Goal: Transaction & Acquisition: Book appointment/travel/reservation

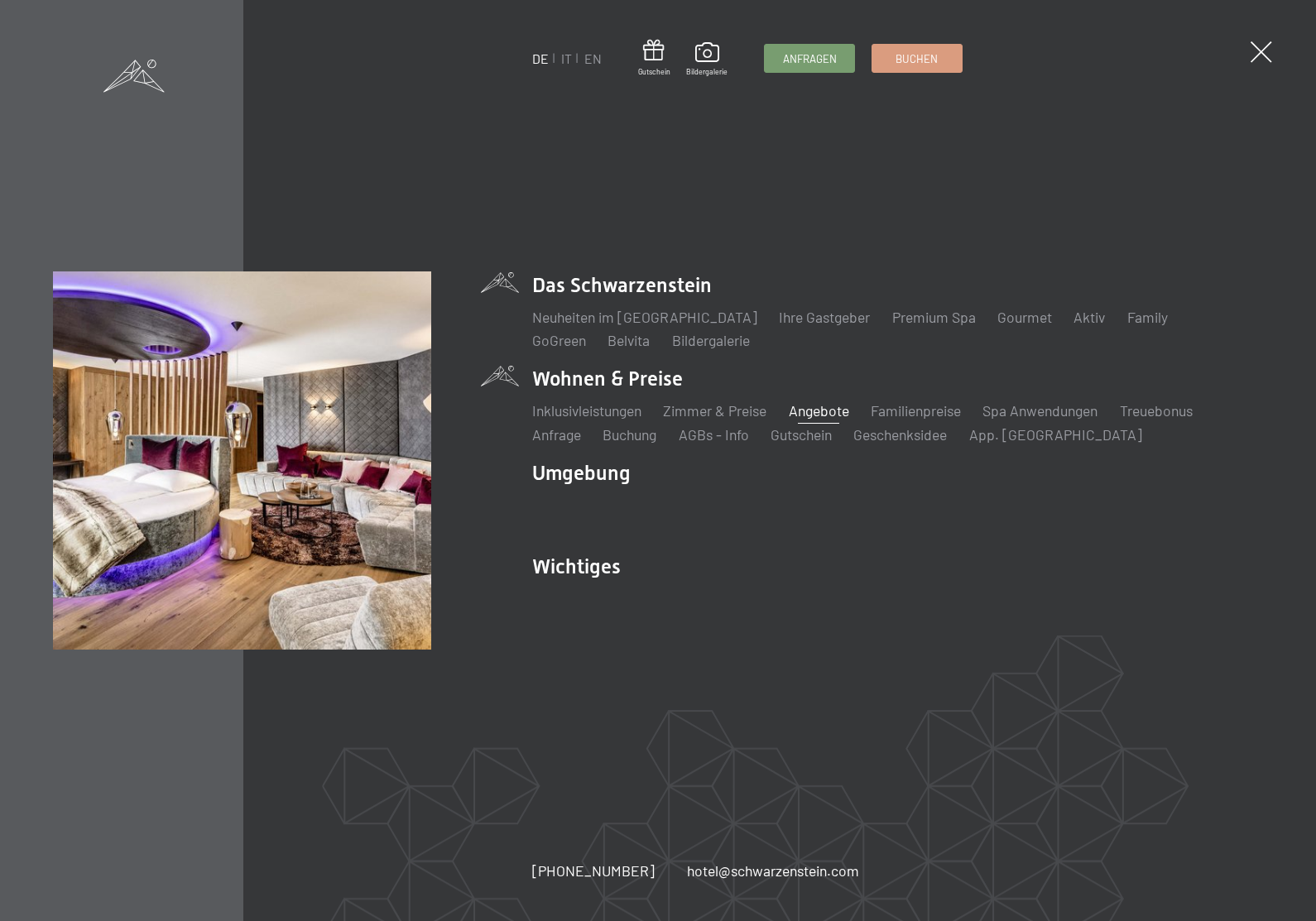
click at [810, 406] on link "Angebote" at bounding box center [819, 411] width 60 height 18
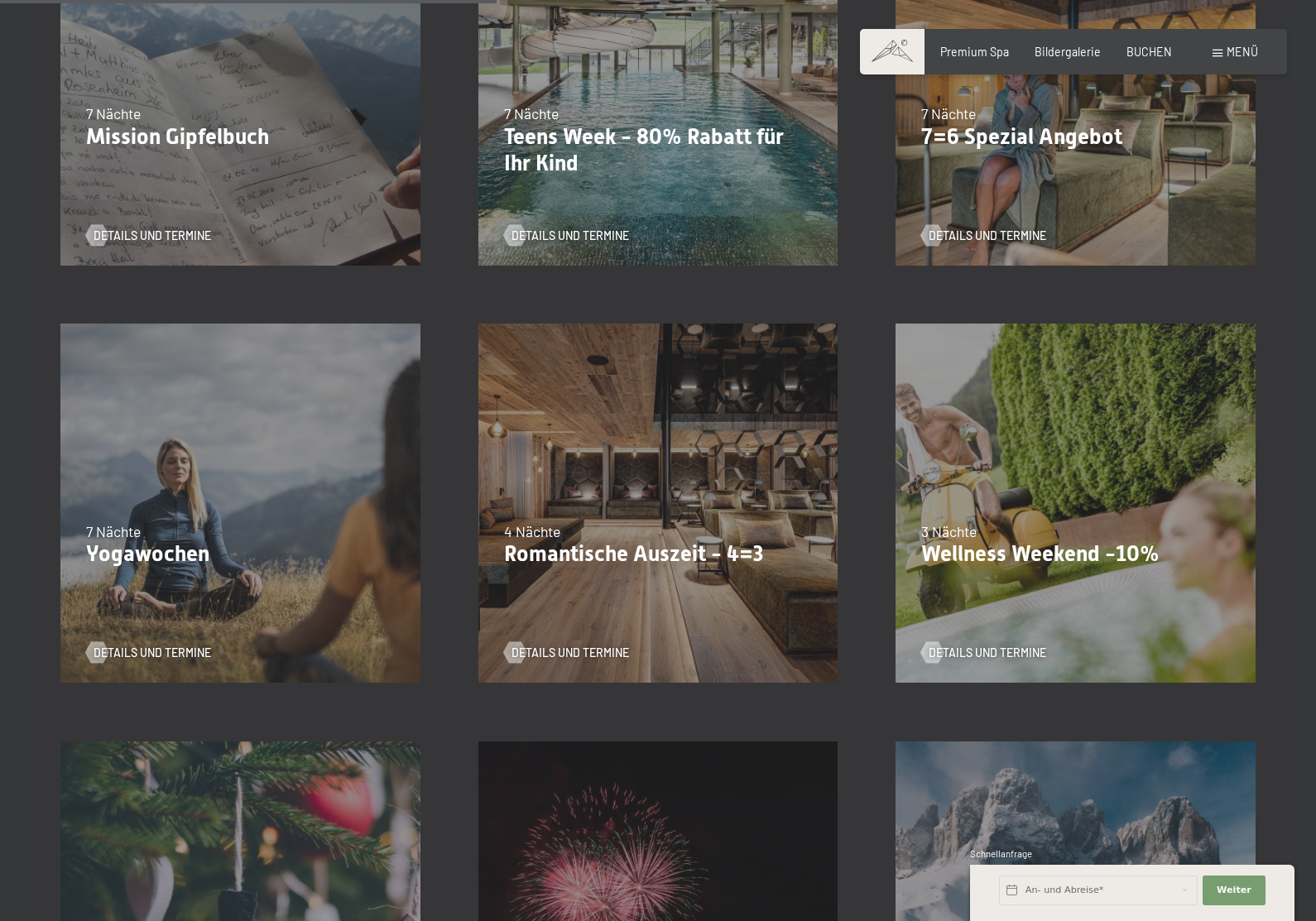
scroll to position [1004, 0]
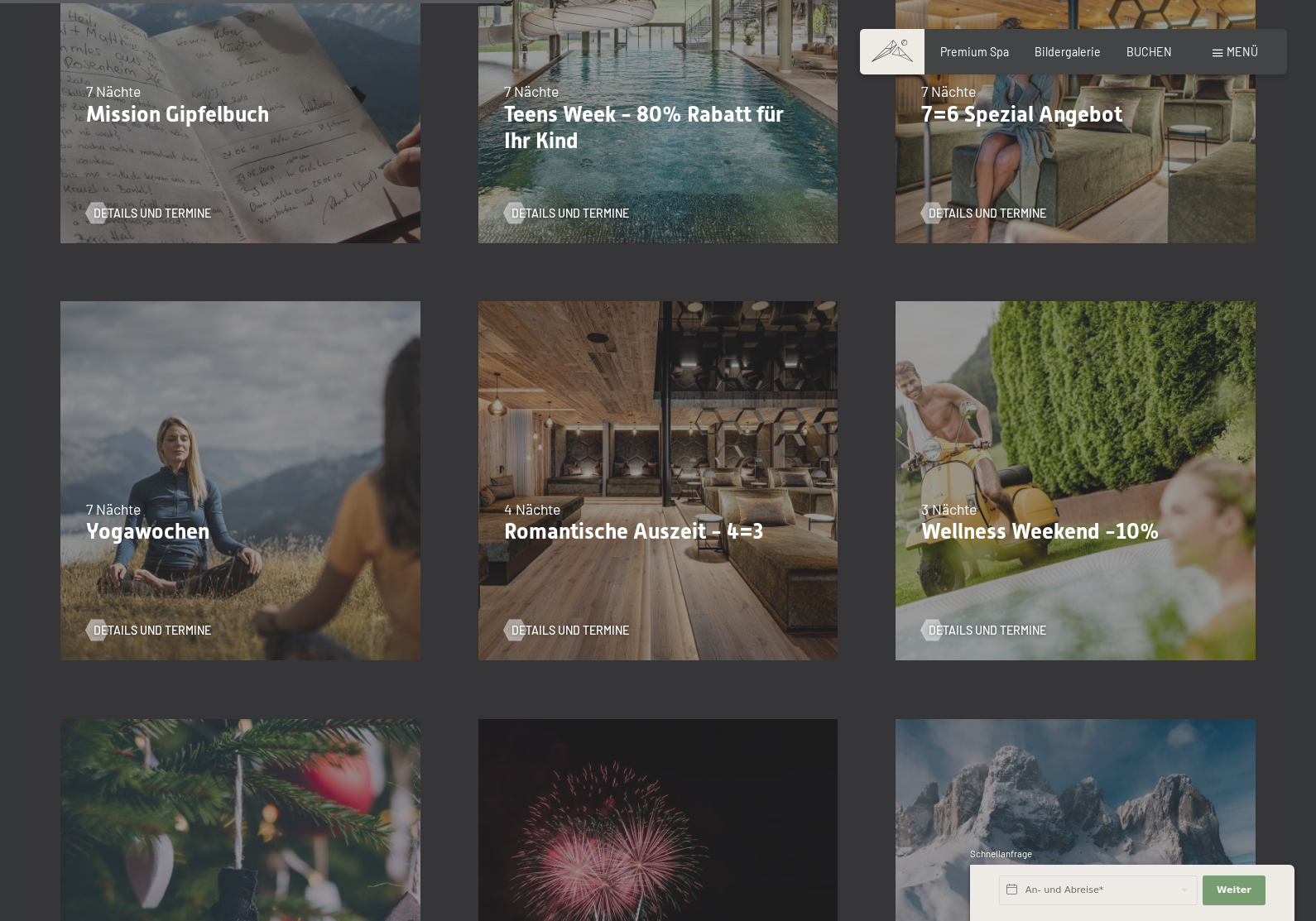
click at [725, 478] on div "09.11.–05.12.2025 08.12.–19.12.2025 11.01.–23.01.2026 08.03.–27.03.2026 29.03.–…" at bounding box center [658, 481] width 418 height 418
click at [603, 516] on span "Einwilligung Marketing*" at bounding box center [566, 508] width 137 height 17
click at [489, 516] on input "Einwilligung Marketing*" at bounding box center [481, 508] width 17 height 17
checkbox input "false"
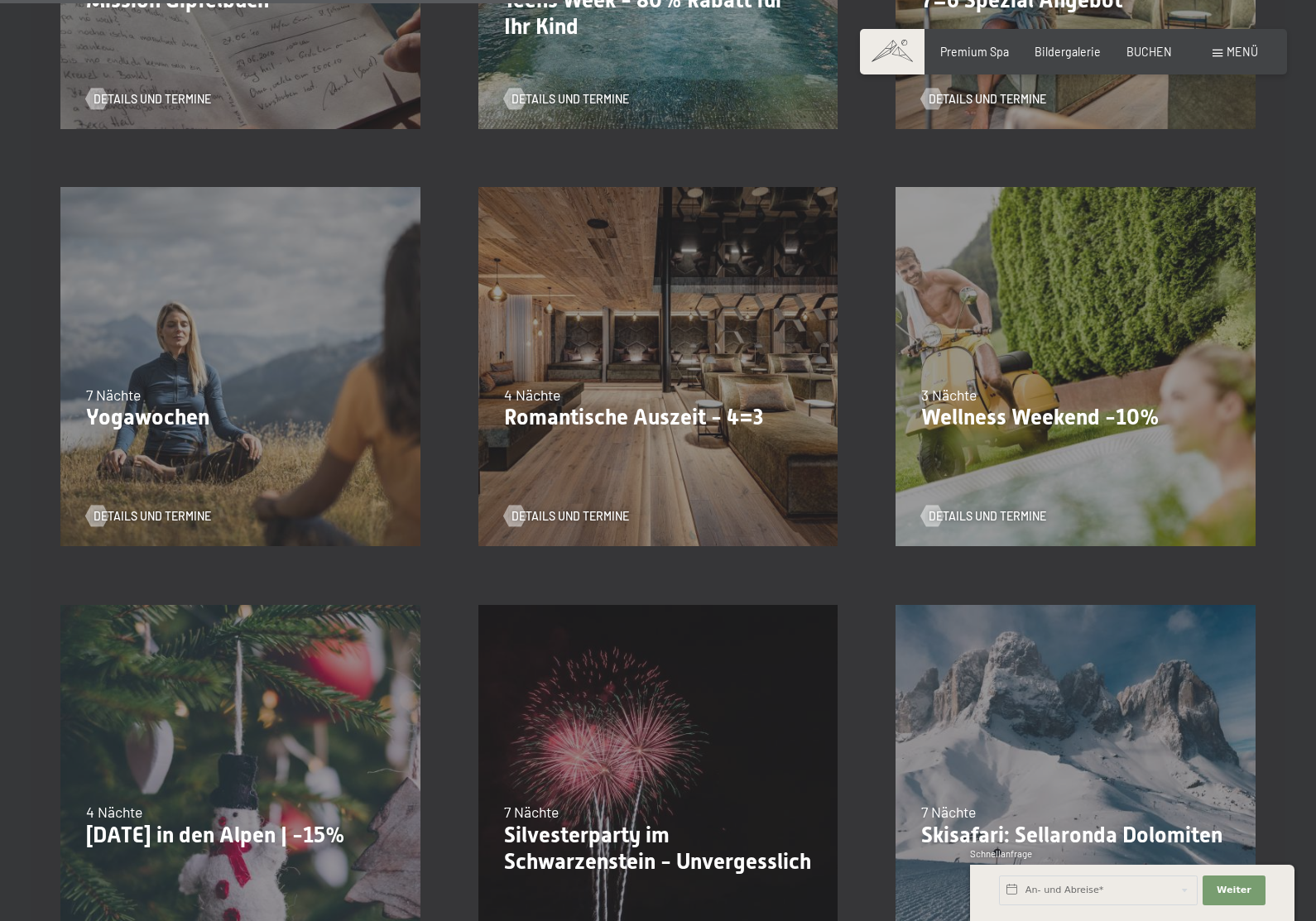
scroll to position [1122, 0]
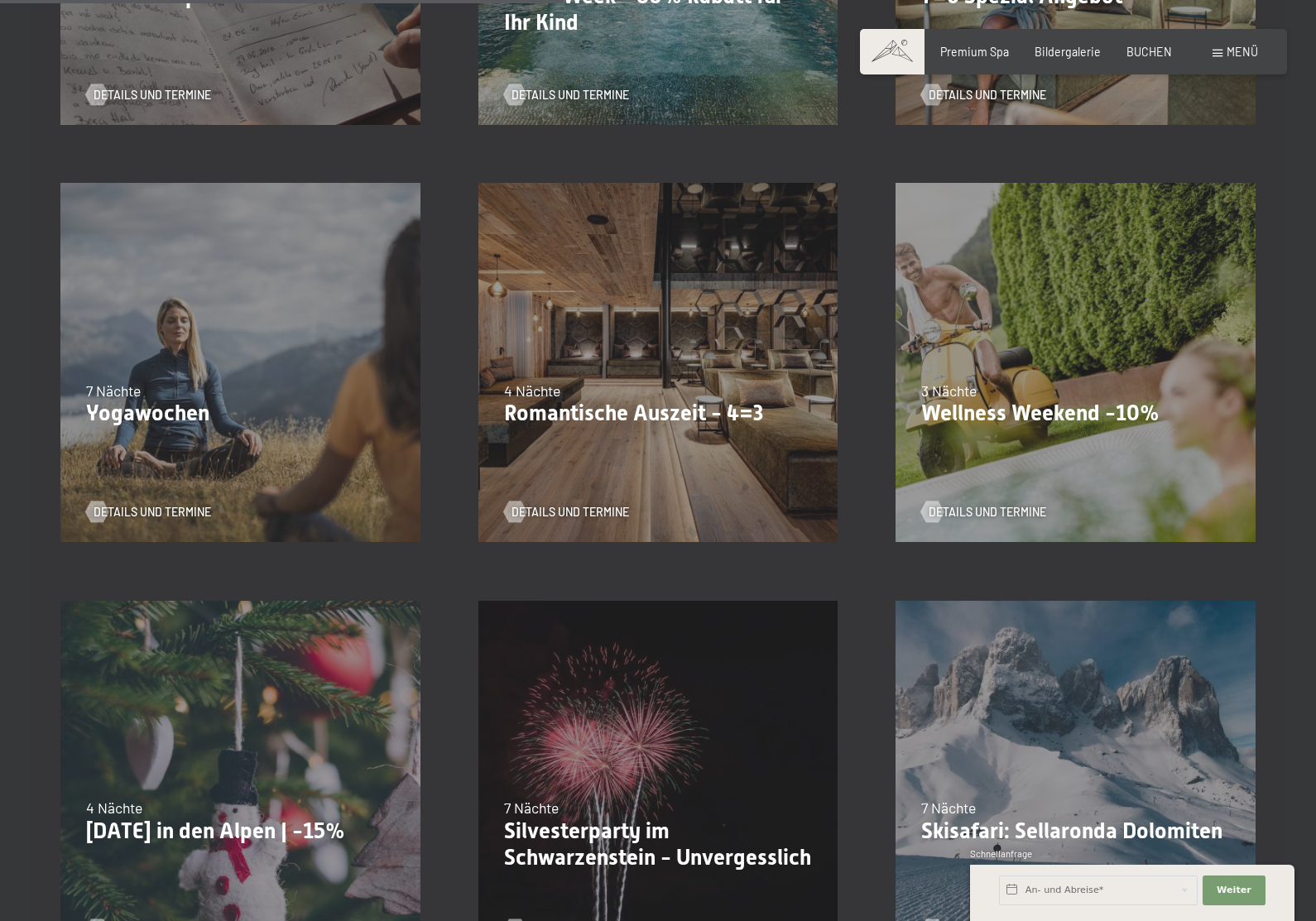
click at [551, 493] on div "Details und Termine" at bounding box center [653, 501] width 298 height 38
click at [574, 508] on span "Details und Termine" at bounding box center [587, 513] width 117 height 17
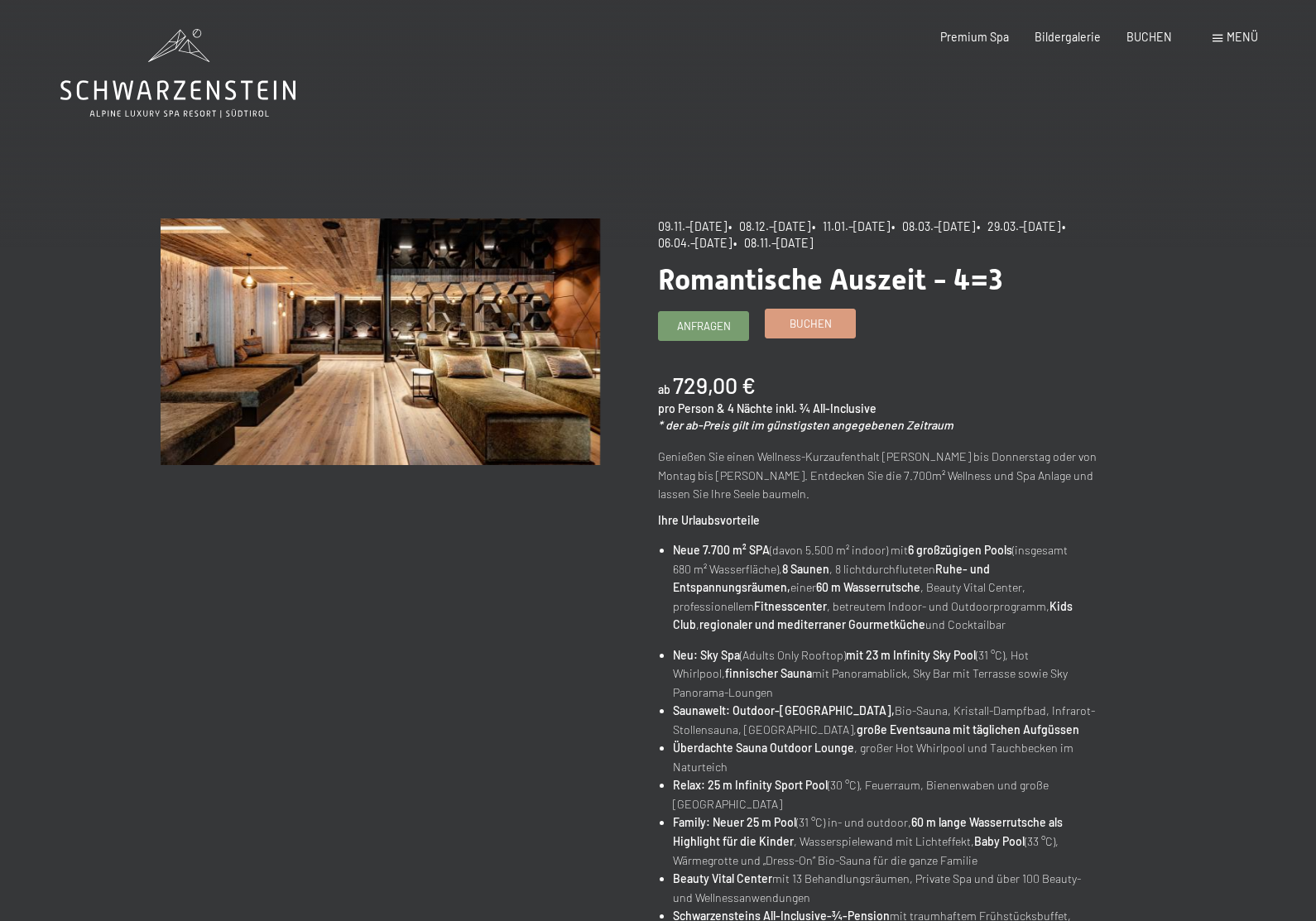
click at [810, 320] on span "Buchen" at bounding box center [811, 323] width 43 height 15
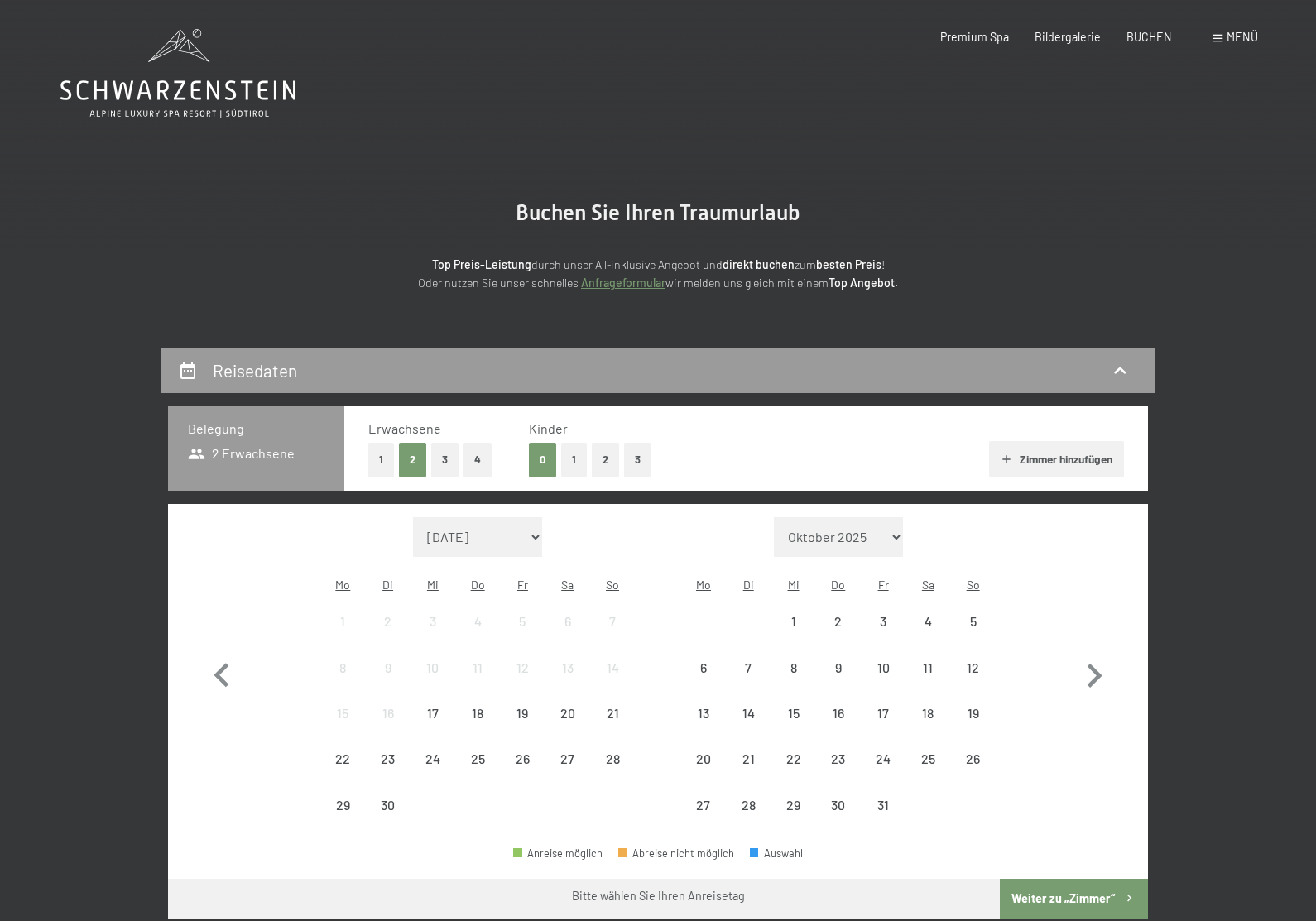
select select "2025-11-01"
select select "2025-12-01"
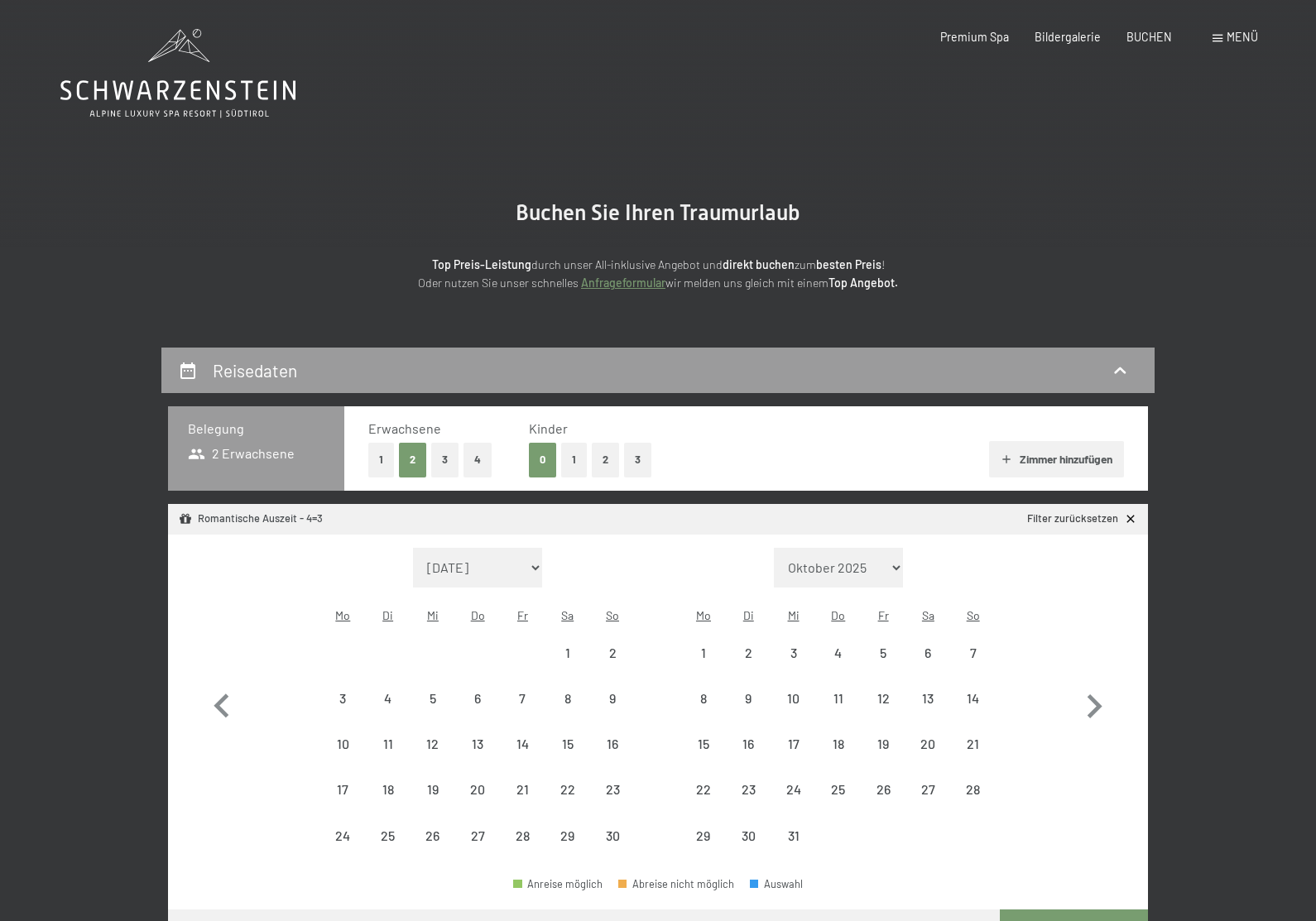
select select "2025-11-01"
select select "2025-12-01"
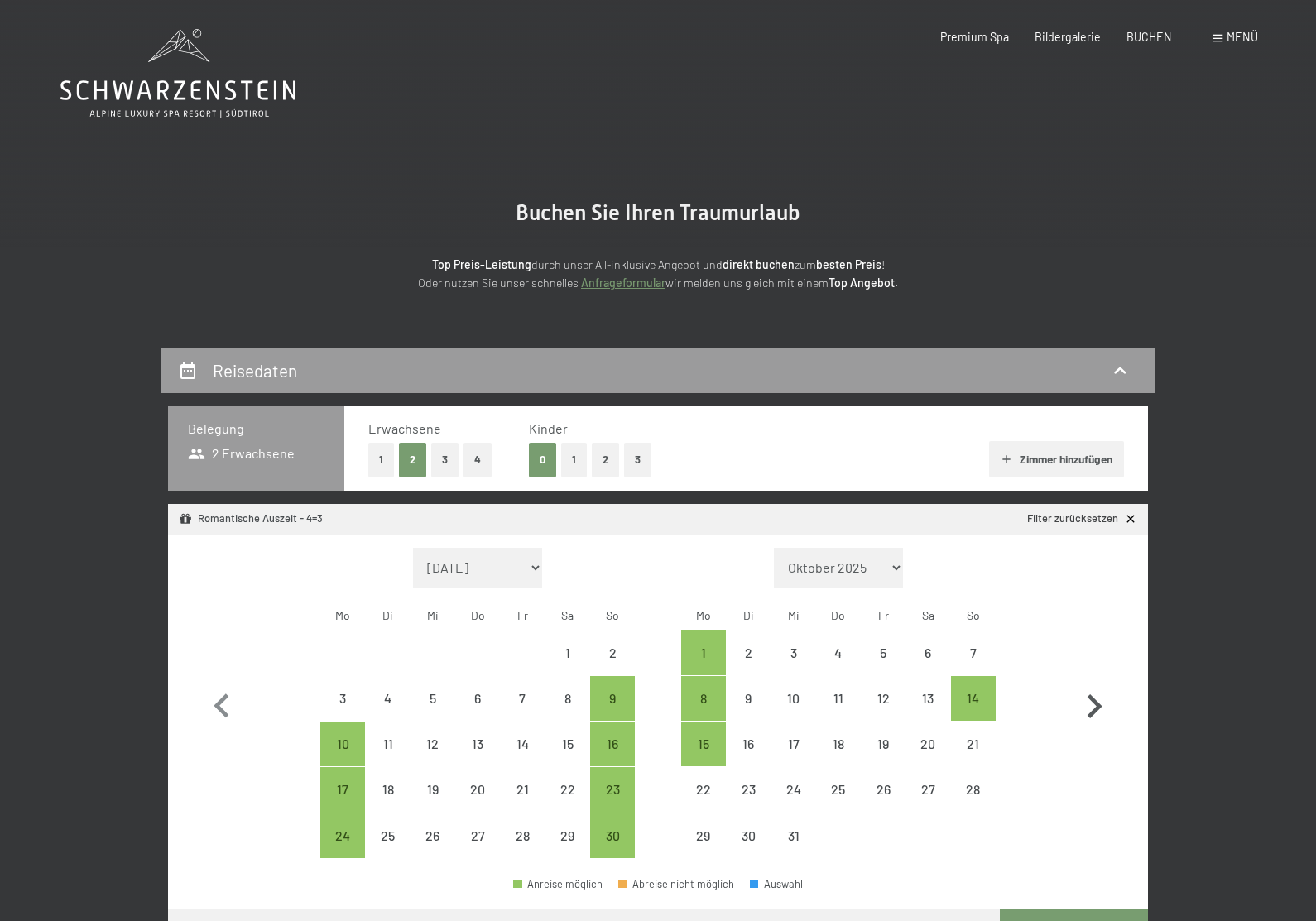
click at [1079, 701] on icon "button" at bounding box center [1094, 707] width 48 height 48
select select "2025-12-01"
select select "2026-01-01"
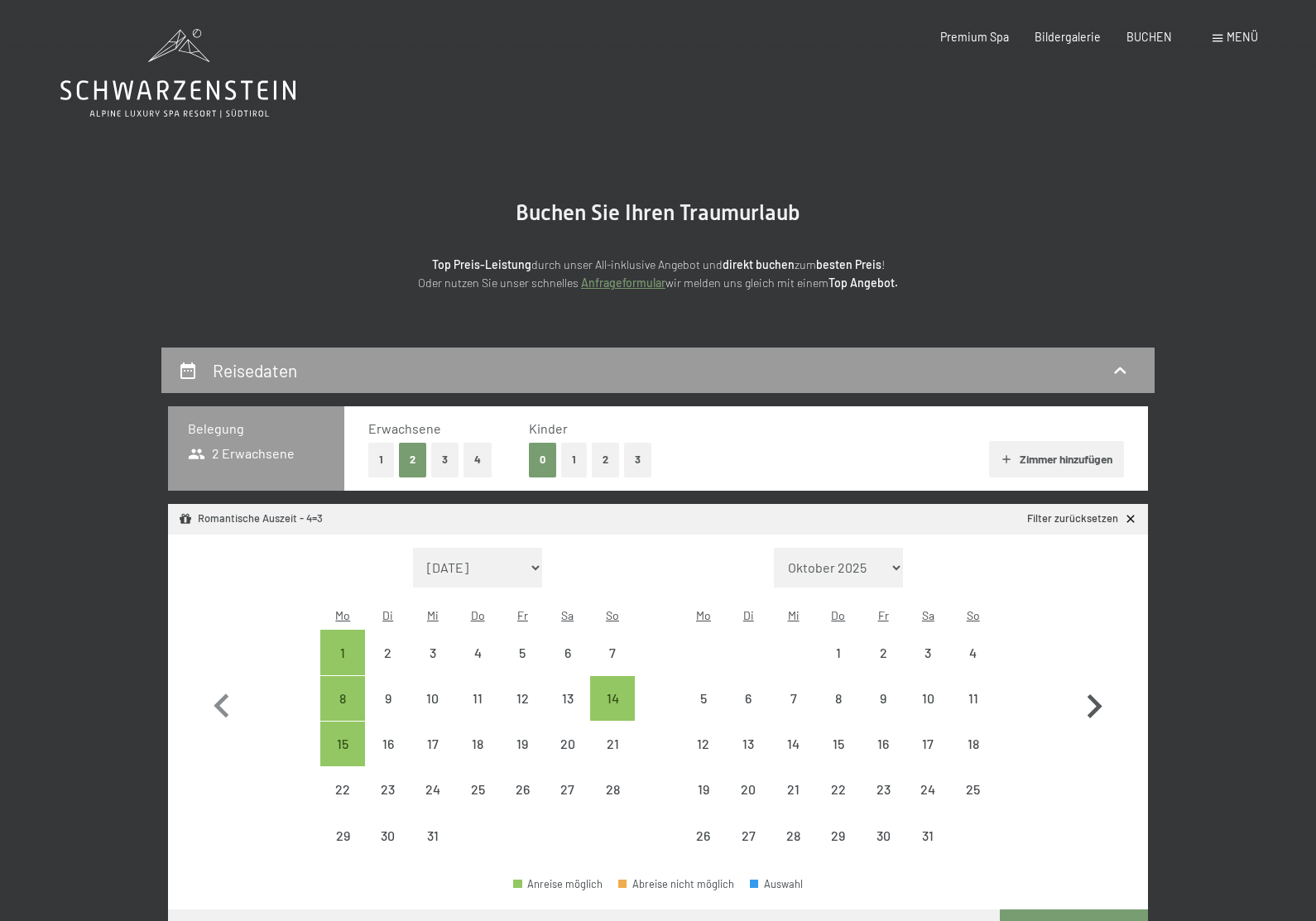
select select "2025-12-01"
select select "2026-01-01"
click at [223, 693] on icon "button" at bounding box center [222, 707] width 48 height 48
select select "2025-11-01"
select select "2025-12-01"
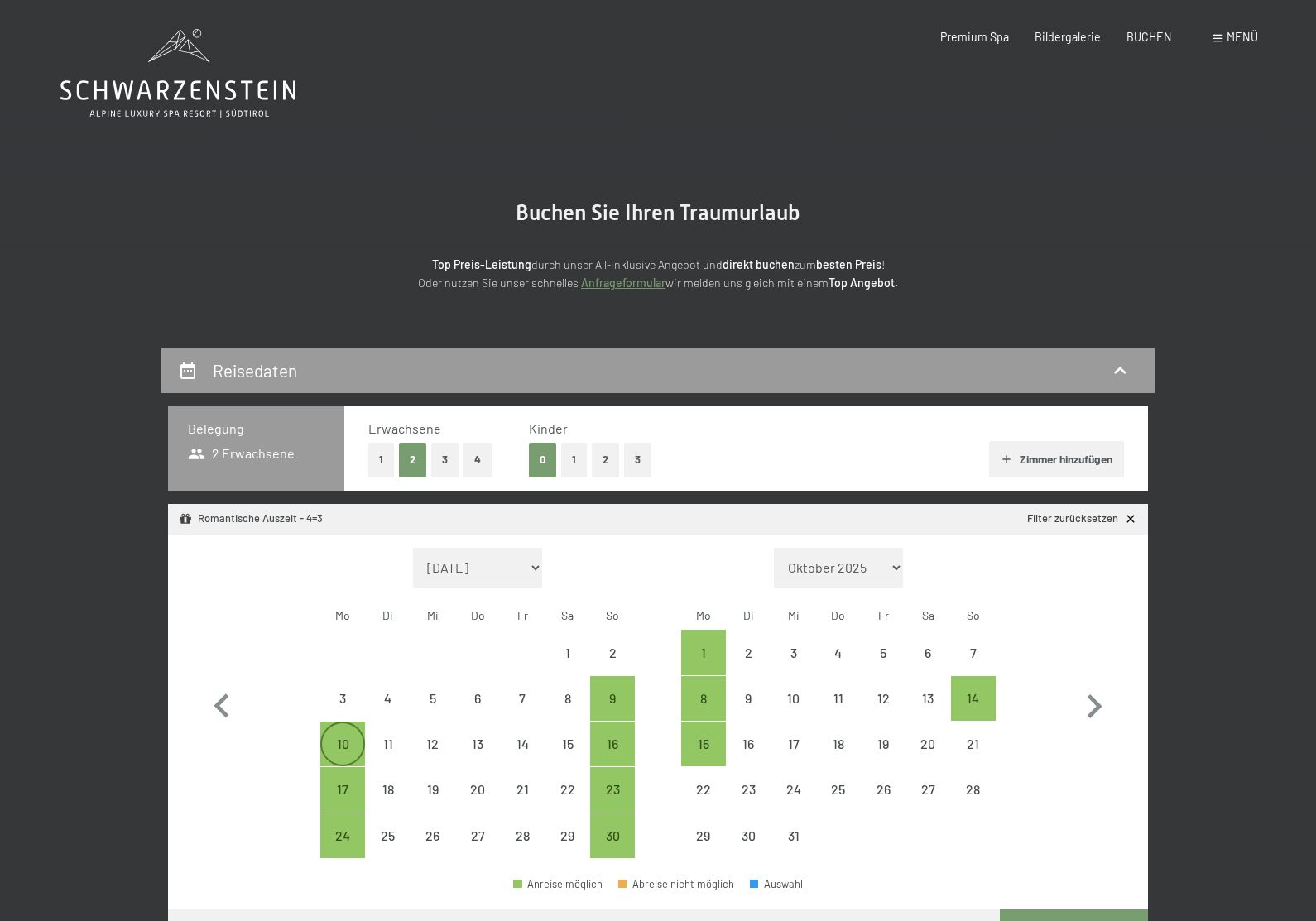
click at [335, 737] on div "10" at bounding box center [343, 757] width 42 height 42
select select "2025-11-01"
select select "2025-12-01"
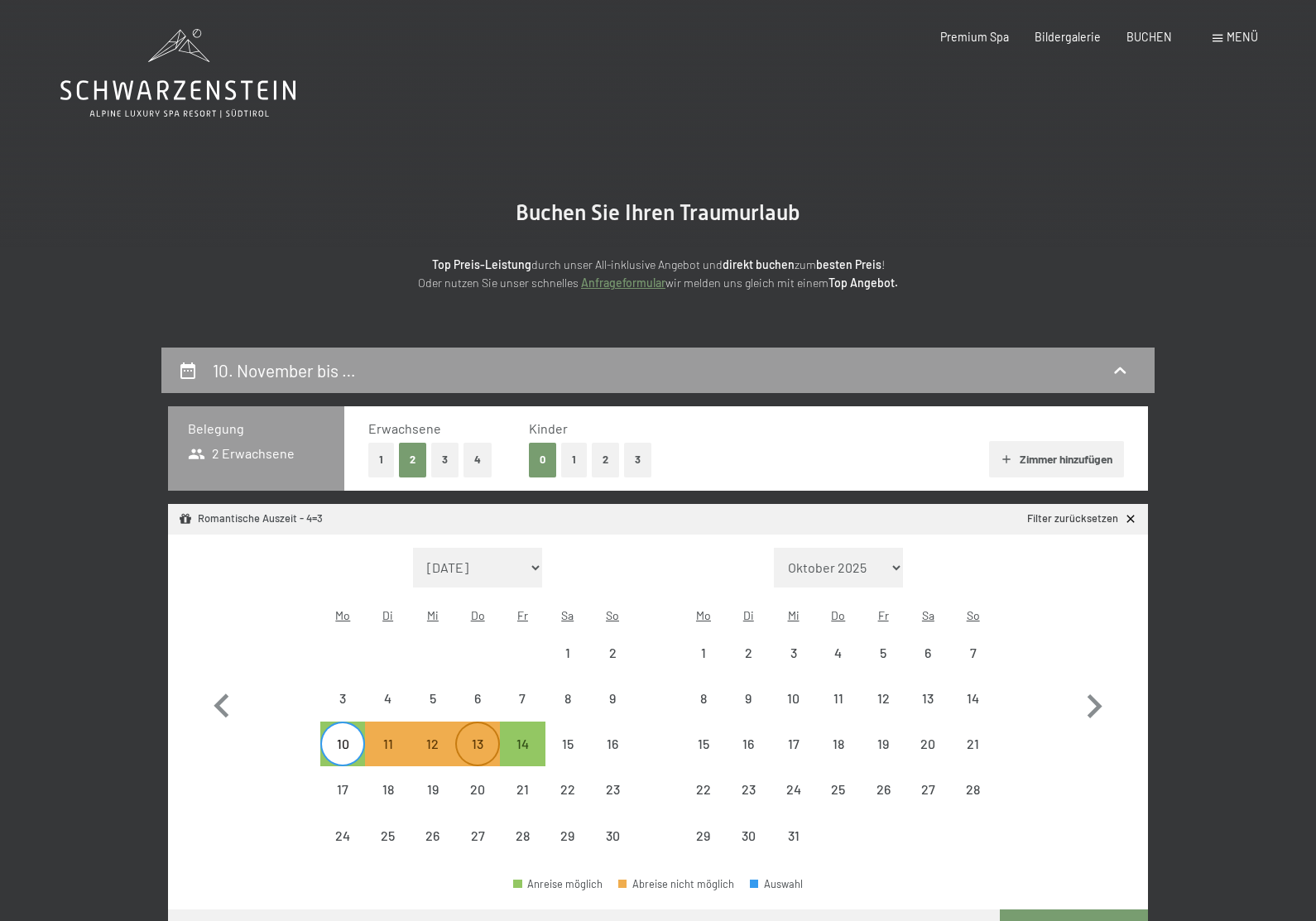
click at [474, 737] on div "13" at bounding box center [478, 757] width 42 height 42
select select "2025-11-01"
select select "2025-12-01"
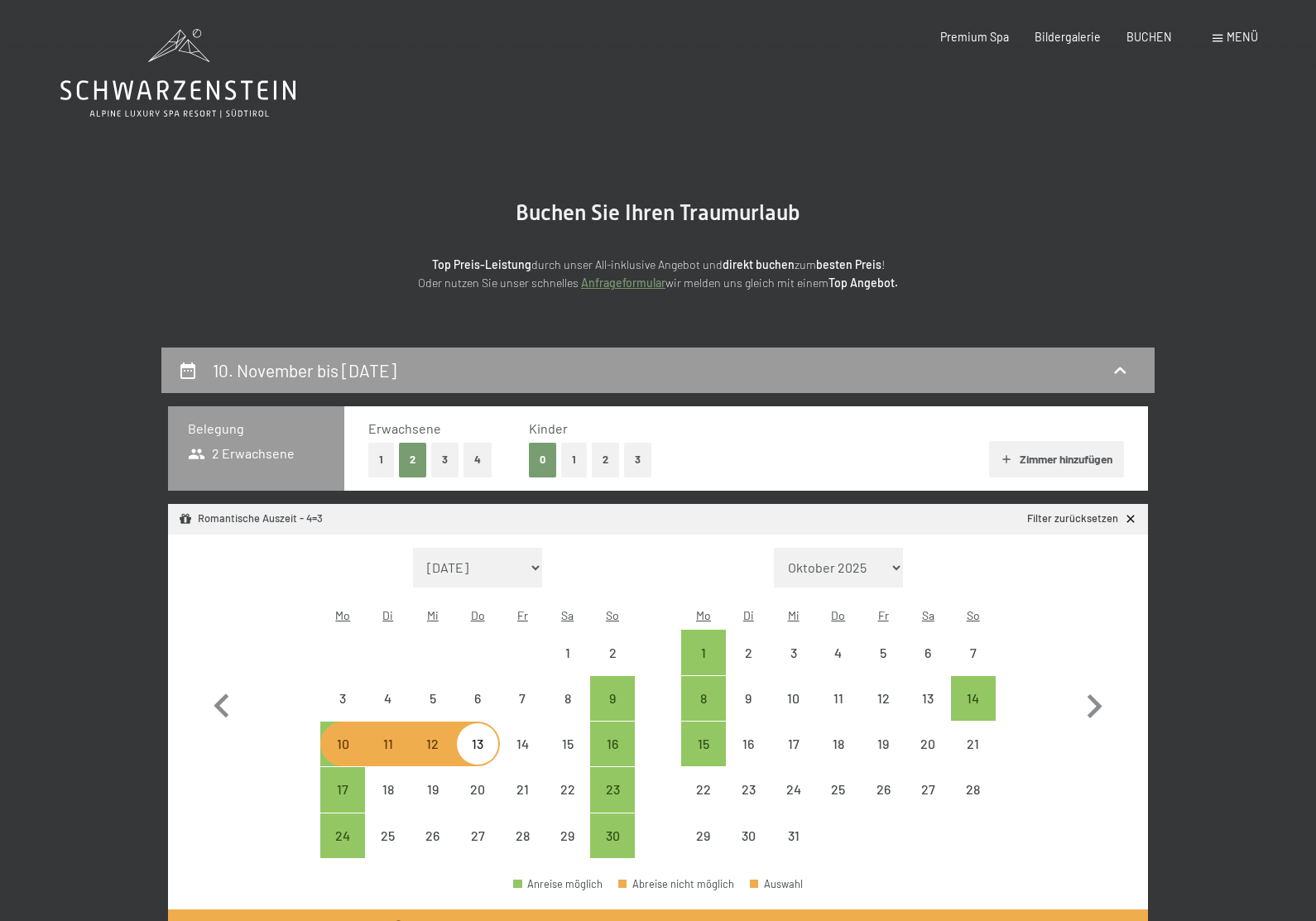
select select "2025-11-01"
select select "2025-12-01"
click at [339, 737] on div "10" at bounding box center [343, 757] width 42 height 42
select select "2025-11-01"
select select "2025-12-01"
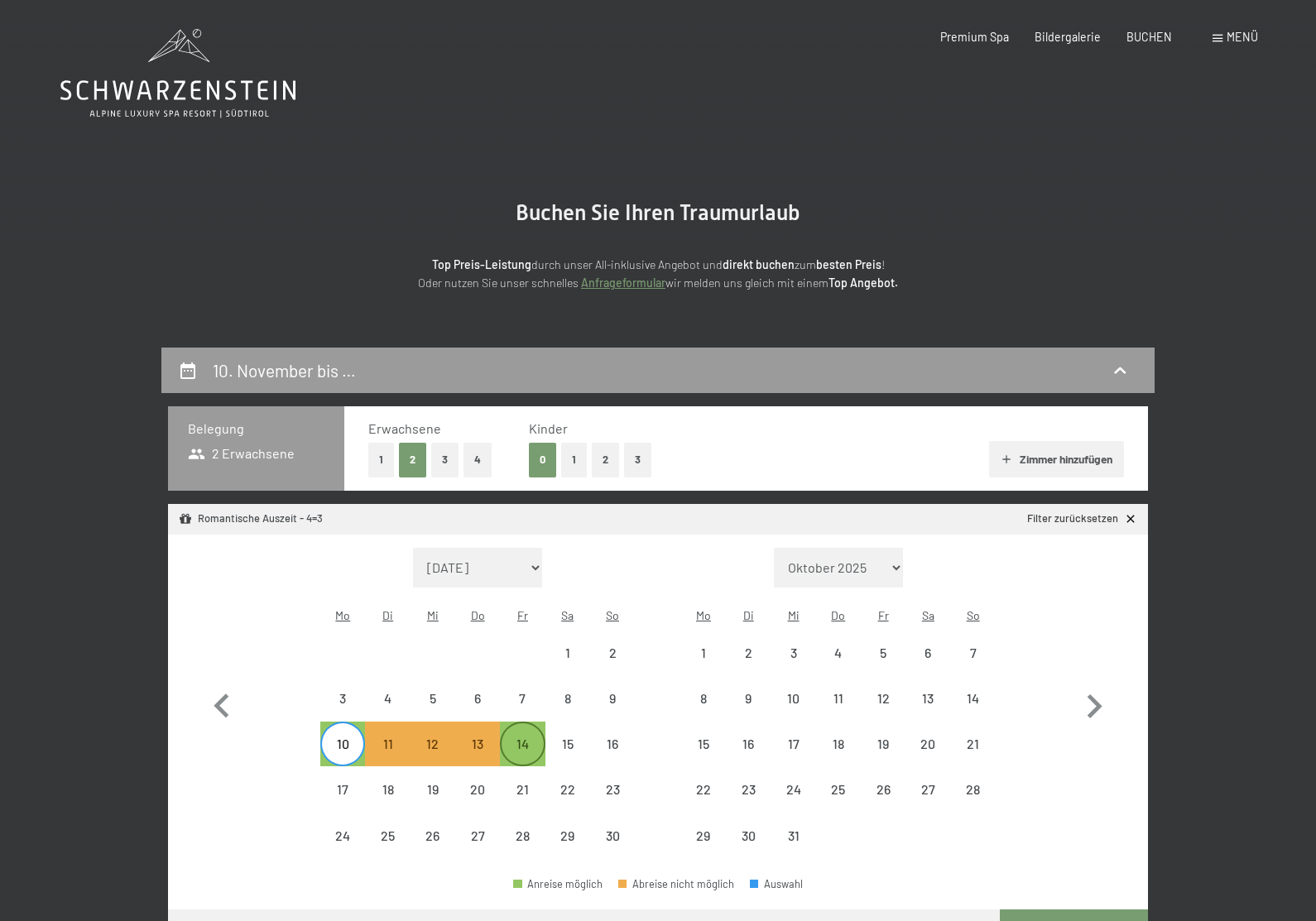
click at [524, 737] on div "14" at bounding box center [522, 757] width 42 height 42
select select "2025-11-01"
select select "2025-12-01"
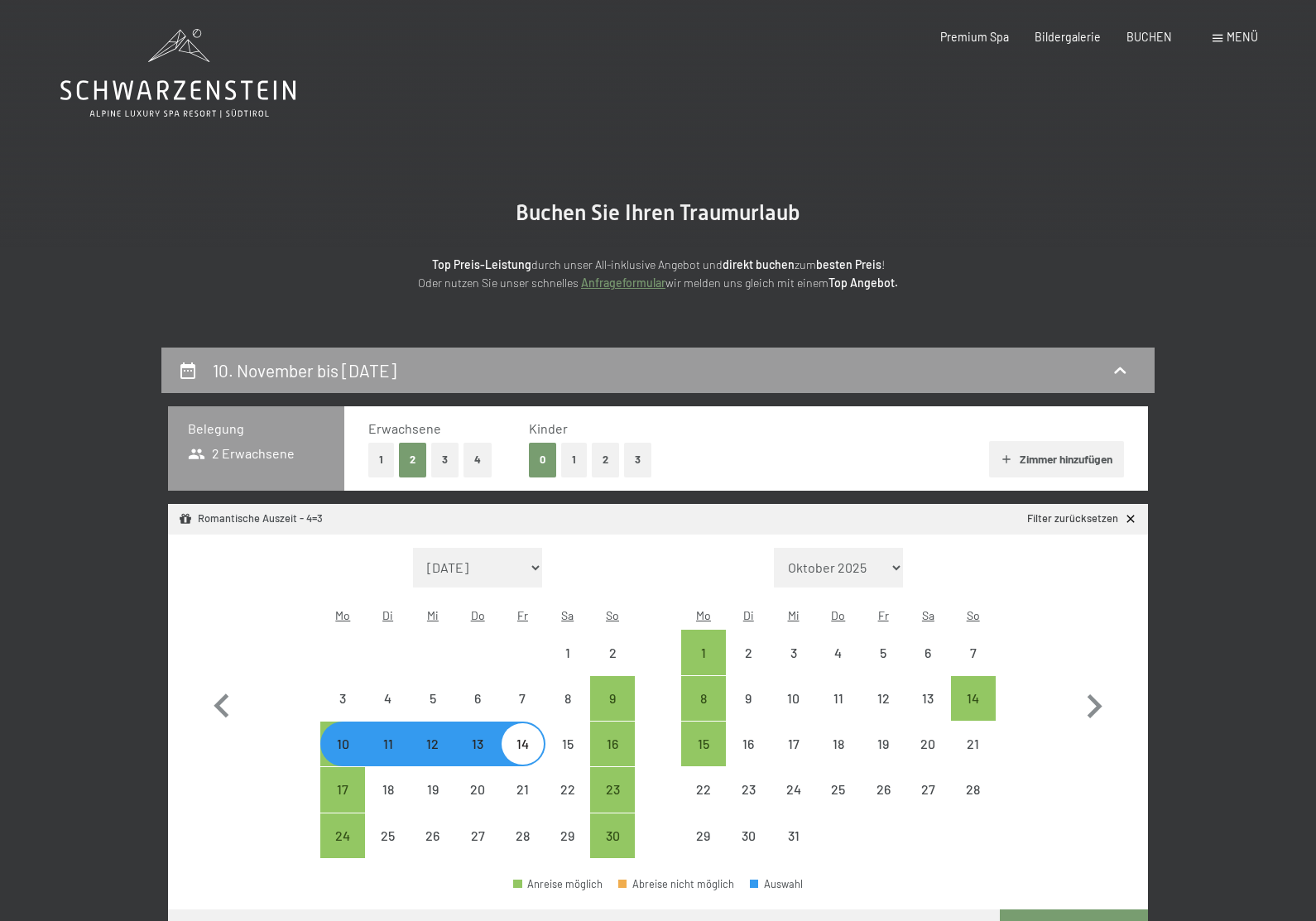
select select "2025-11-01"
select select "2025-12-01"
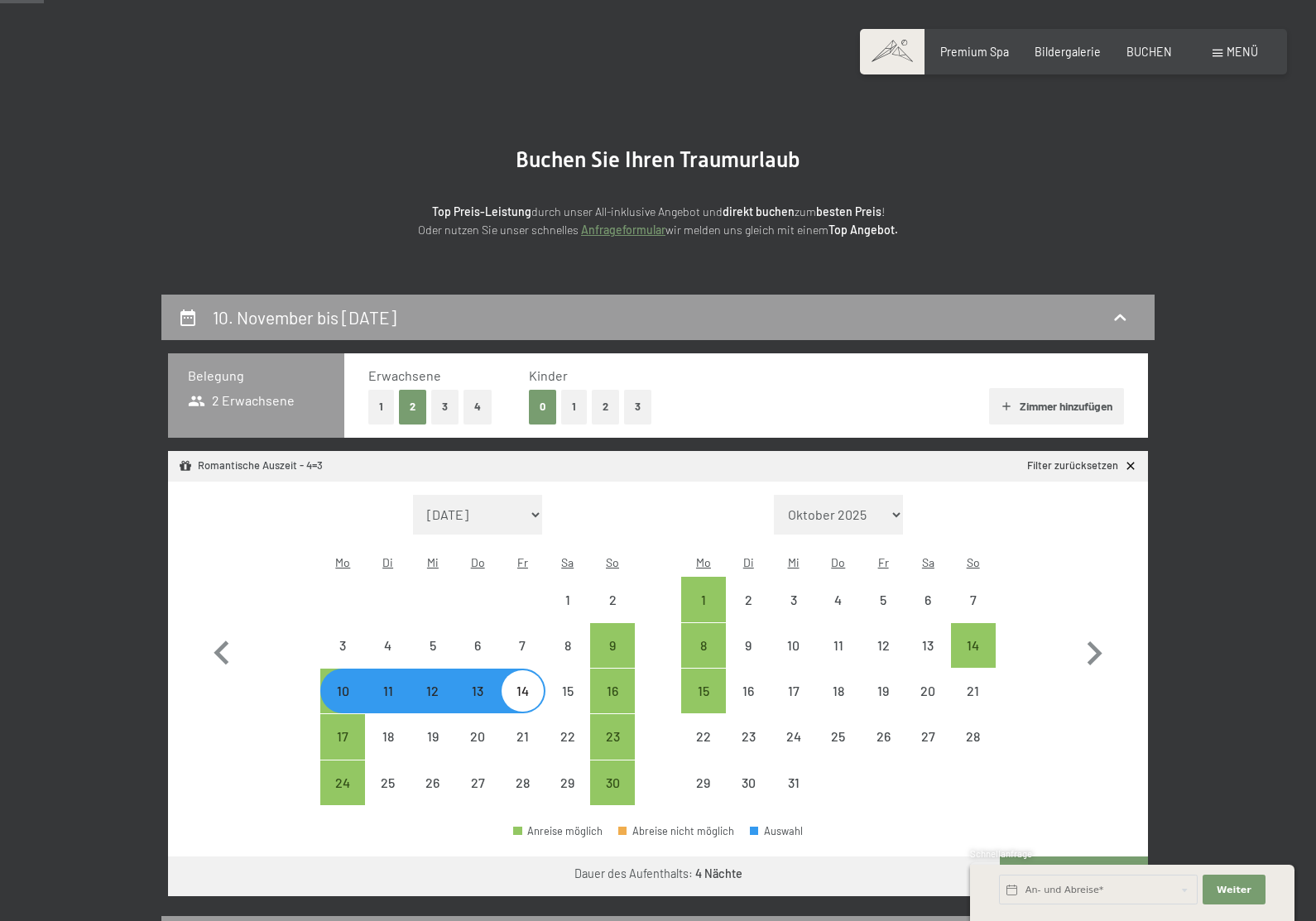
click at [1071, 856] on button "Weiter zu „Zimmer“" at bounding box center [1074, 876] width 148 height 40
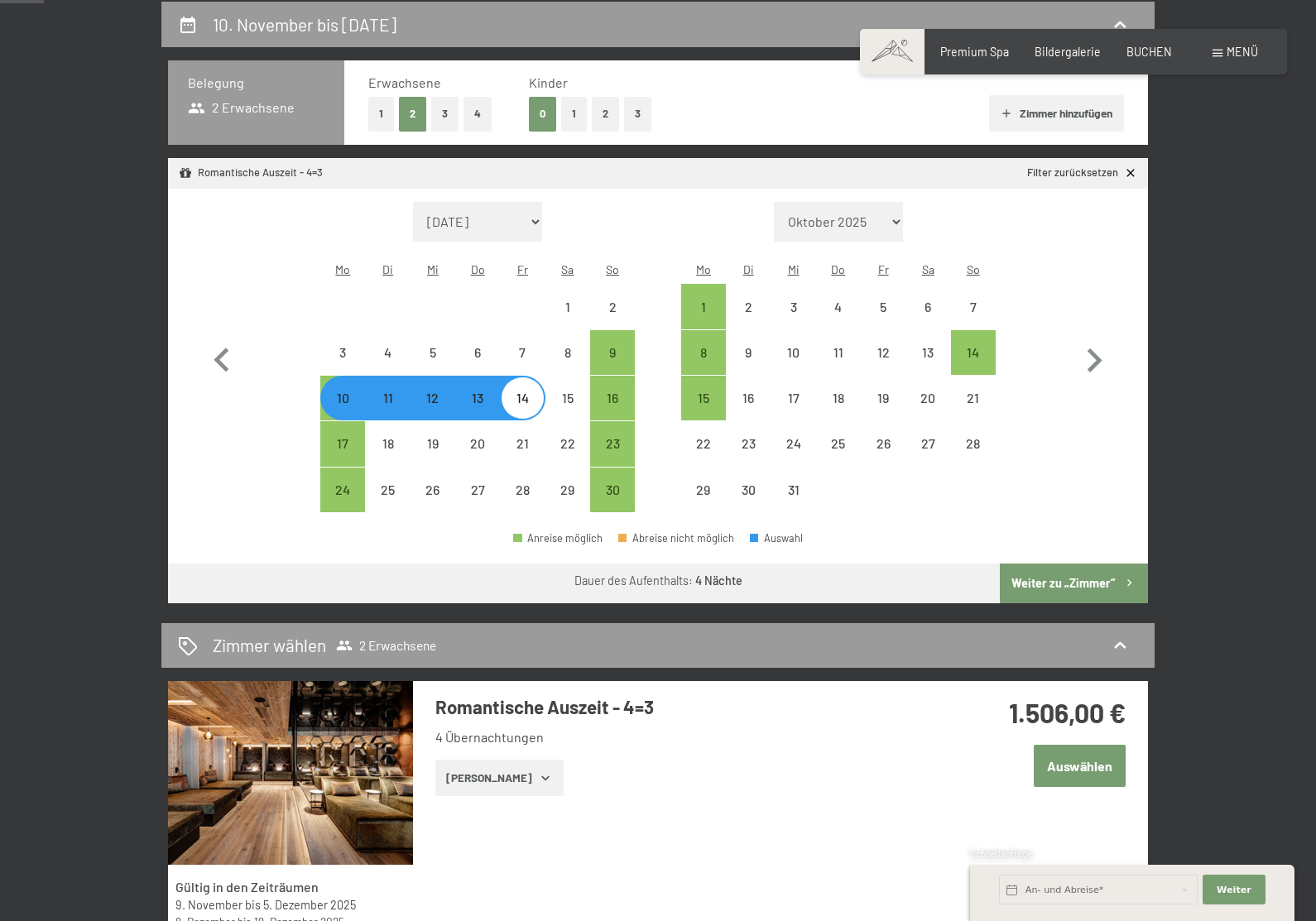
select select "2025-11-01"
select select "2025-12-01"
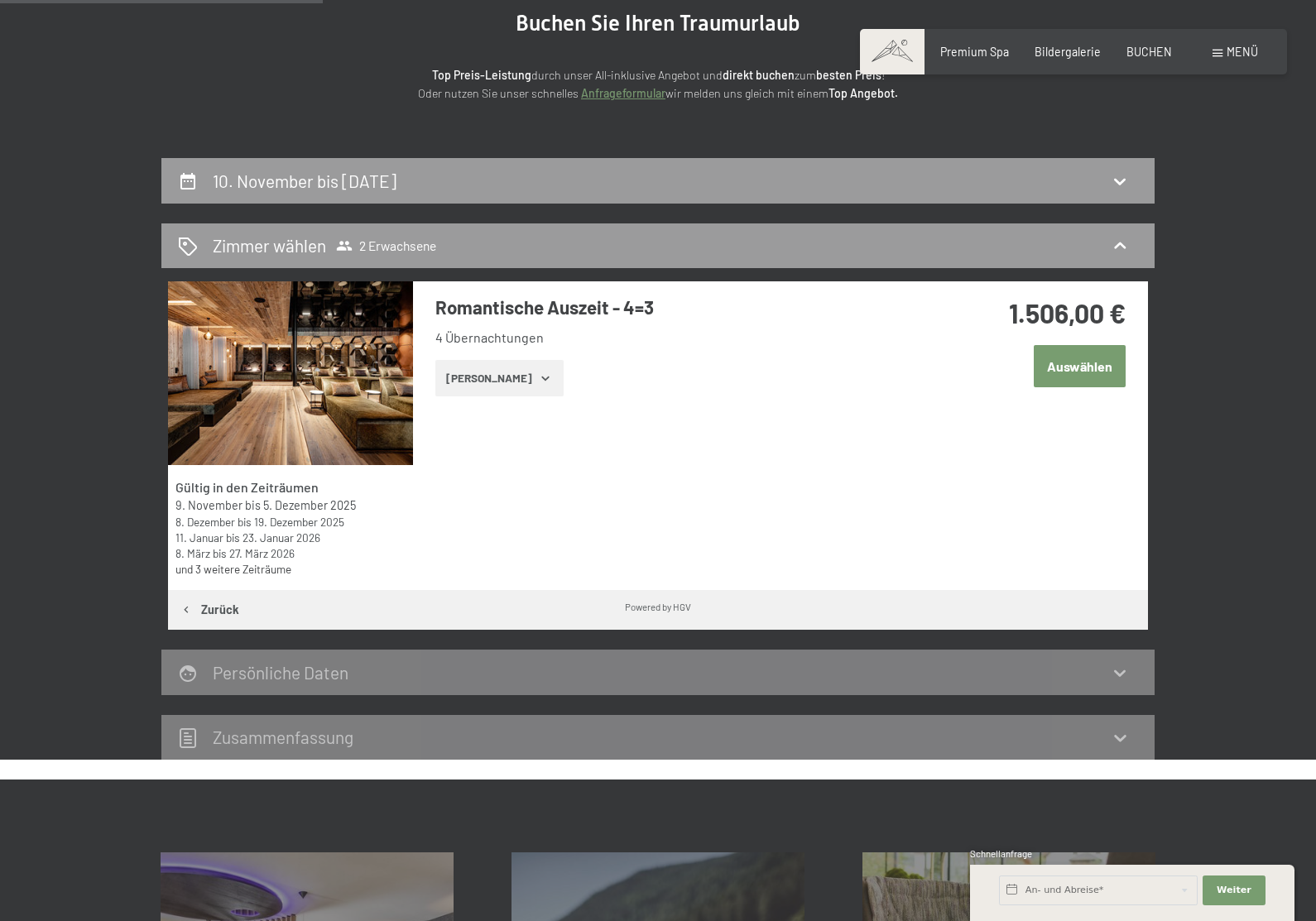
scroll to position [176, 0]
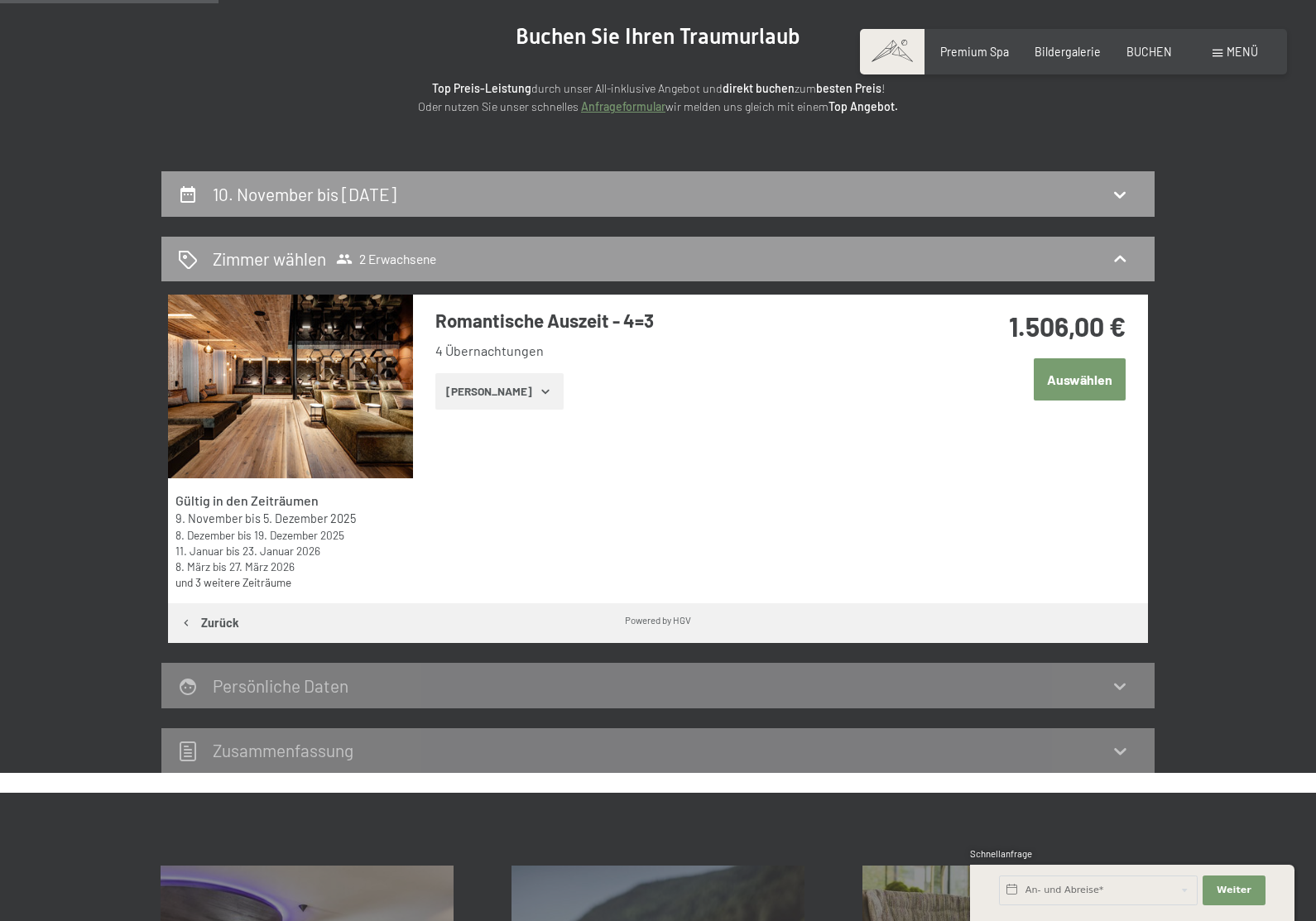
click at [481, 391] on button "Zeige Zimmer" at bounding box center [499, 391] width 128 height 36
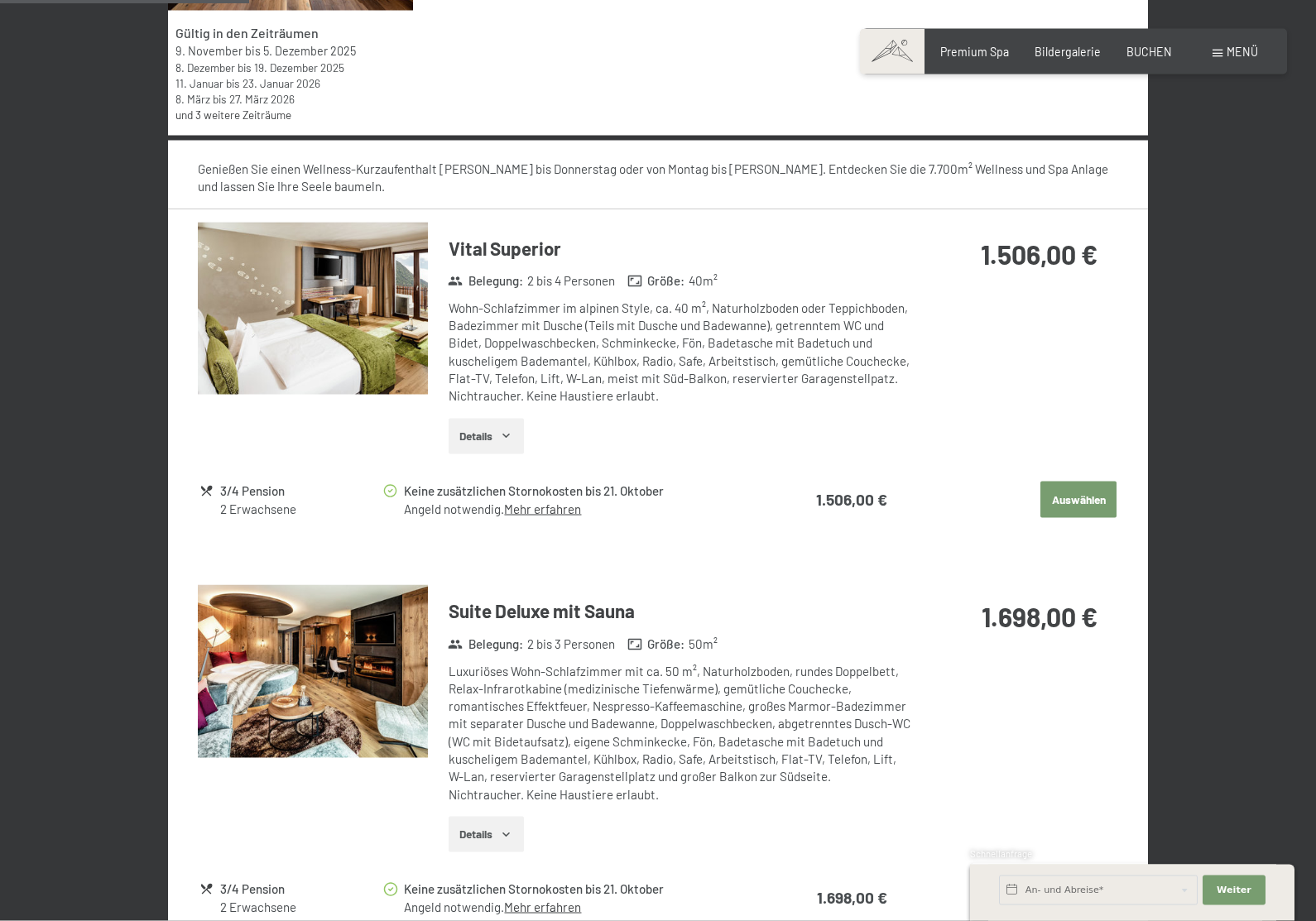
scroll to position [547, 0]
